Goal: Check status: Check status

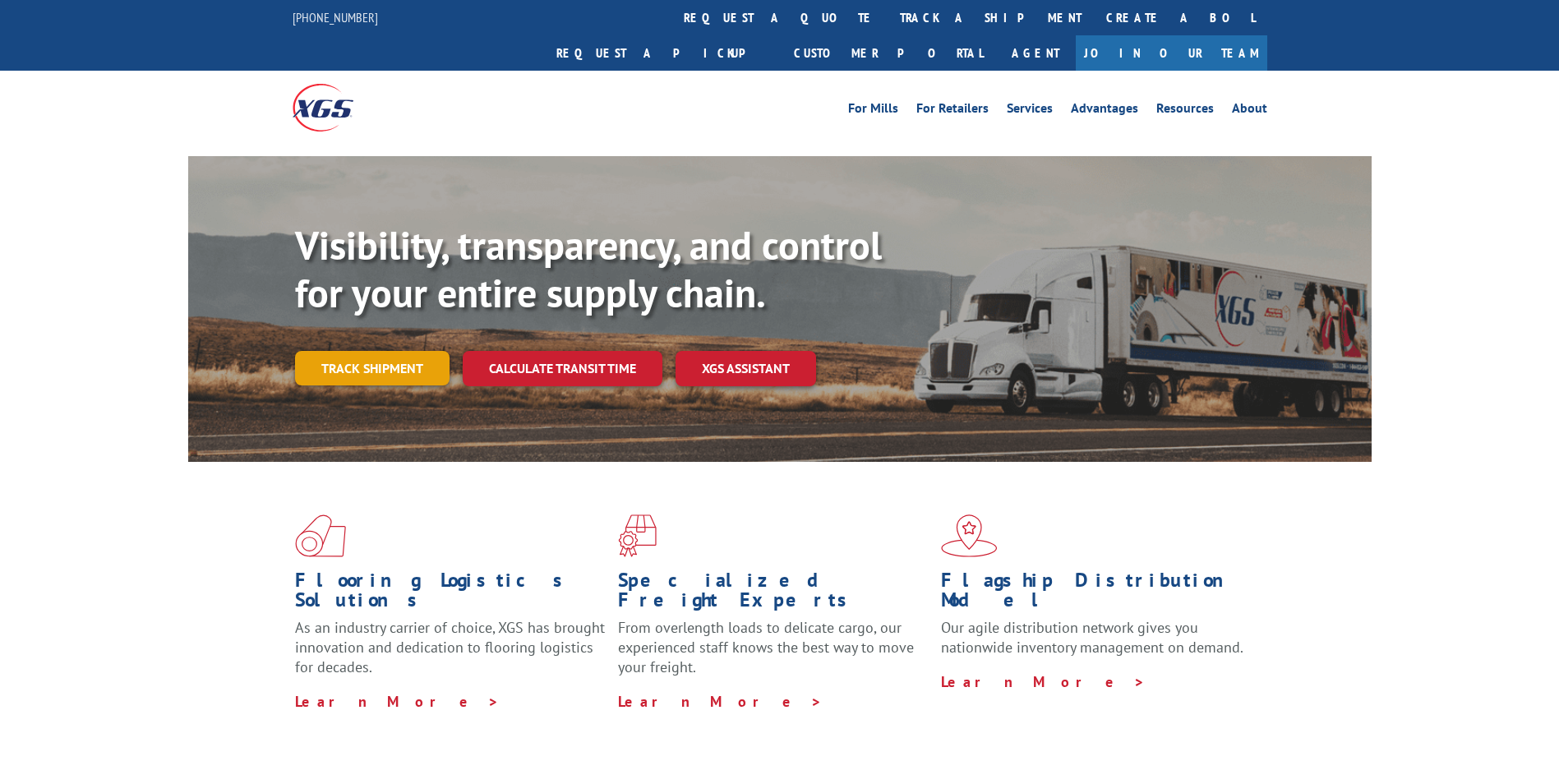
click at [370, 350] on link "Track shipment" at bounding box center [371, 367] width 154 height 35
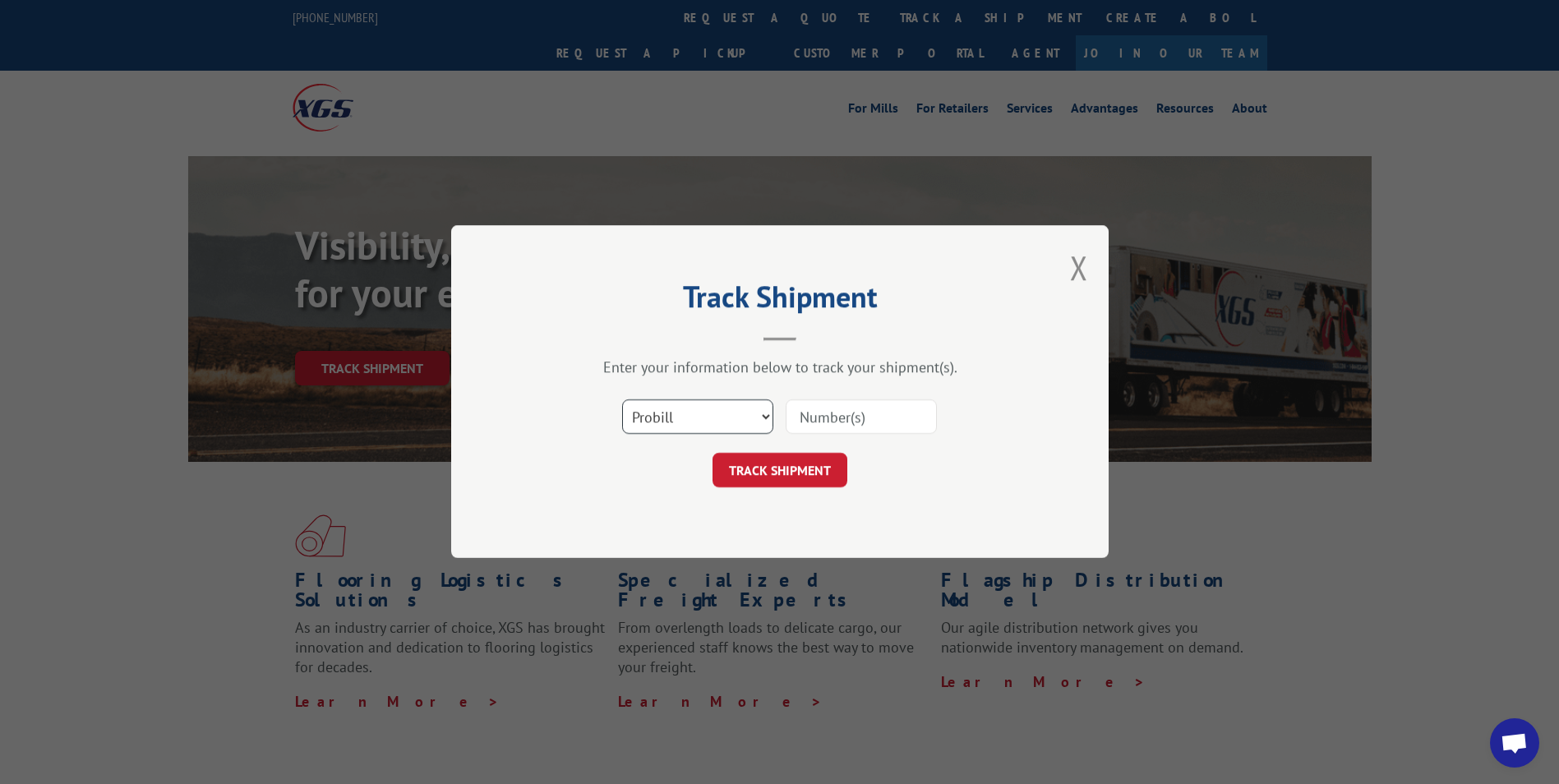
click at [764, 424] on select "Select category... Probill BOL PO" at bounding box center [698, 417] width 151 height 35
click at [622, 400] on select "Select category... Probill BOL PO" at bounding box center [698, 417] width 151 height 35
click at [723, 426] on select "Select category... Probill BOL PO" at bounding box center [698, 417] width 151 height 35
click at [622, 400] on select "Select category... Probill BOL PO" at bounding box center [698, 417] width 151 height 35
click at [701, 418] on select "Select category... Probill BOL PO" at bounding box center [698, 417] width 151 height 35
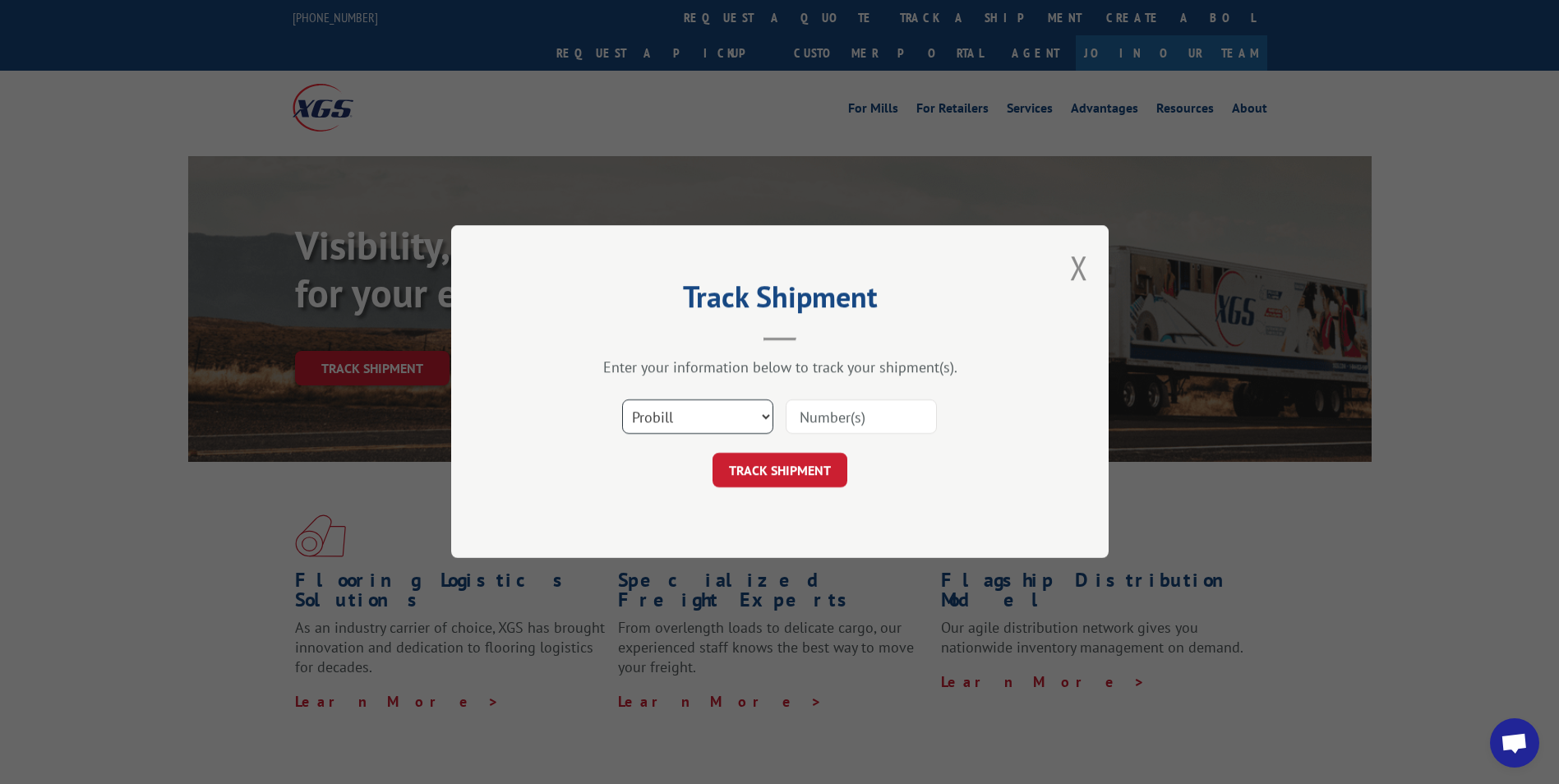
select select "bol"
click at [622, 400] on select "Select category... Probill BOL PO" at bounding box center [698, 417] width 151 height 35
click at [824, 419] on input at bounding box center [861, 417] width 151 height 35
type input "7084423"
click at [790, 461] on button "TRACK SHIPMENT" at bounding box center [780, 471] width 134 height 35
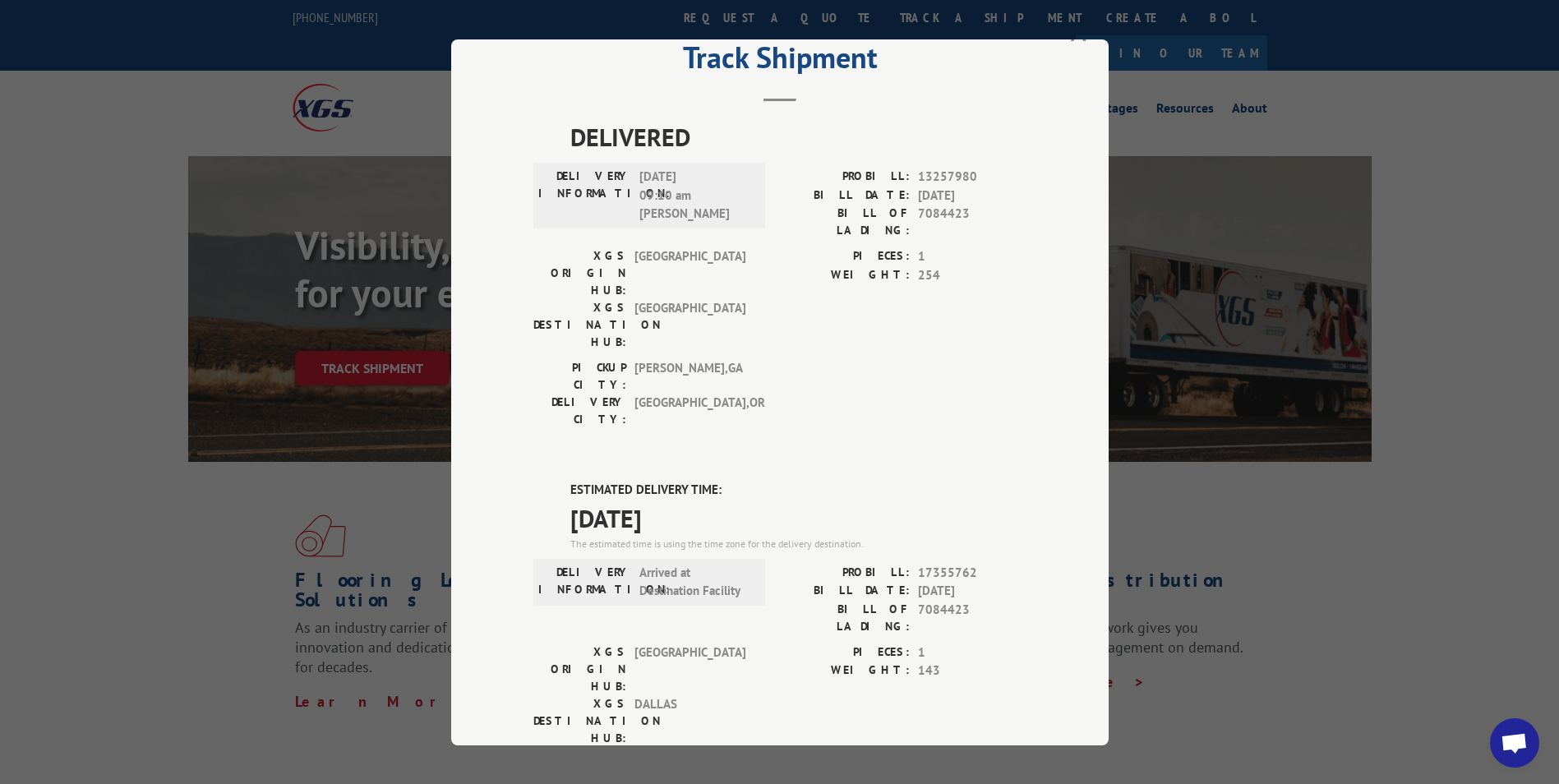
scroll to position [83, 0]
